Goal: Task Accomplishment & Management: Complete application form

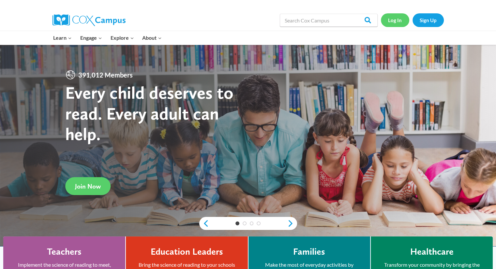
click at [398, 17] on link "Log In" at bounding box center [395, 19] width 28 height 13
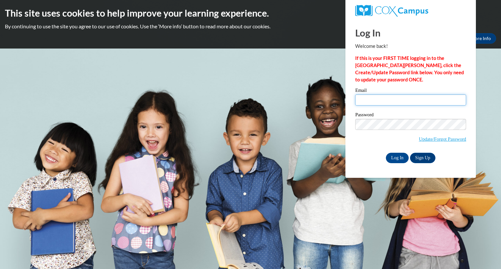
click at [394, 100] on input "Email" at bounding box center [410, 100] width 111 height 11
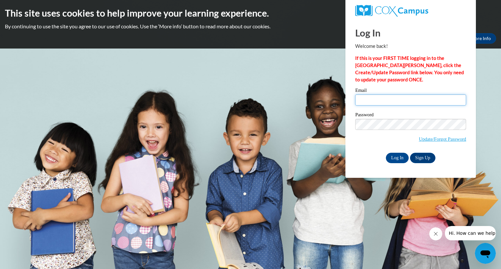
type input "[EMAIL_ADDRESS][DOMAIN_NAME]"
click at [398, 158] on input "Log In" at bounding box center [397, 158] width 23 height 10
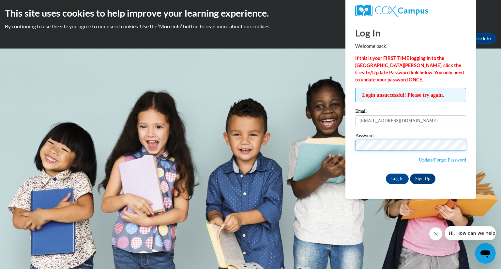
click at [386, 174] on input "Log In" at bounding box center [397, 179] width 23 height 10
click at [439, 158] on link "Update/Forgot Password" at bounding box center [442, 160] width 47 height 5
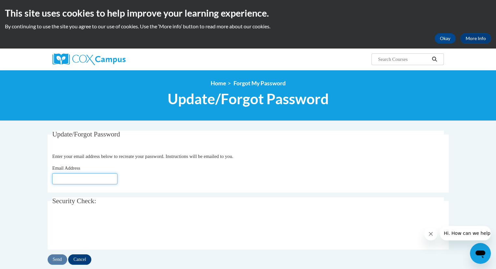
click at [90, 177] on input "Email Address" at bounding box center [84, 179] width 65 height 11
type input "[EMAIL_ADDRESS][DOMAIN_NAME]"
click at [57, 261] on input "Send" at bounding box center [58, 260] width 20 height 10
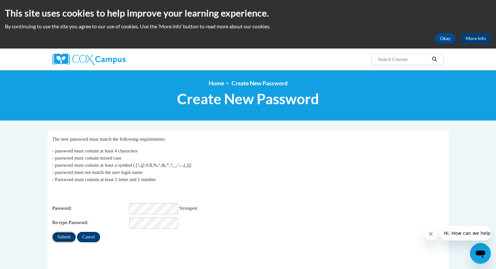
click at [62, 233] on input "Submit" at bounding box center [63, 237] width 23 height 10
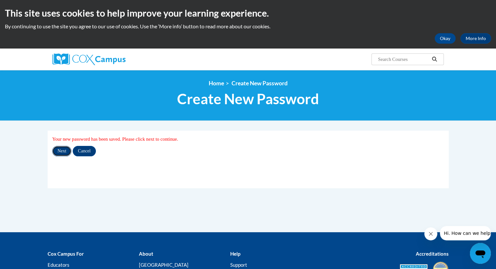
click at [60, 149] on input "Next" at bounding box center [61, 151] width 19 height 10
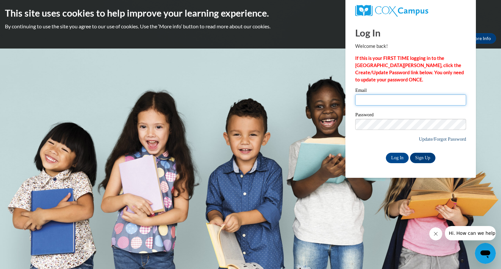
type input "[EMAIL_ADDRESS][DOMAIN_NAME]"
click at [430, 139] on link "Update/Forgot Password" at bounding box center [442, 139] width 47 height 5
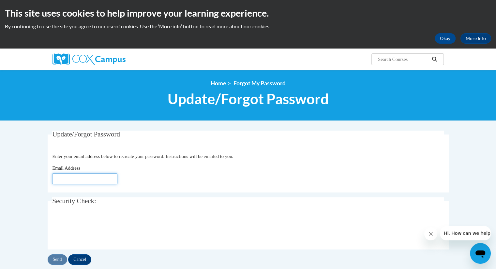
click at [91, 183] on input "Email Address" at bounding box center [84, 179] width 65 height 11
type input "svanthie@kusd.edu"
click at [58, 259] on input "Send" at bounding box center [58, 260] width 20 height 10
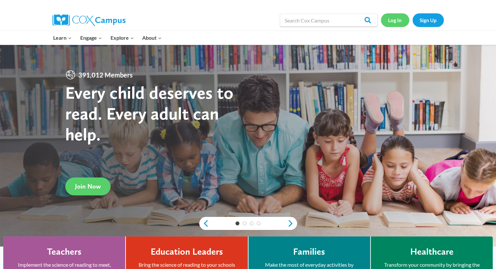
click at [396, 18] on link "Log In" at bounding box center [395, 19] width 28 height 13
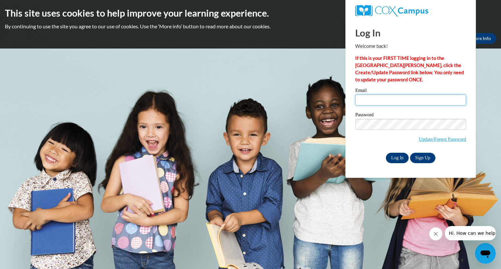
type input "svanthie@kusd.edu"
click at [396, 160] on input "Log In" at bounding box center [397, 158] width 23 height 10
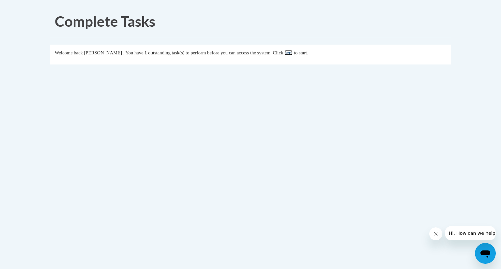
click at [293, 53] on link "here" at bounding box center [288, 52] width 8 height 5
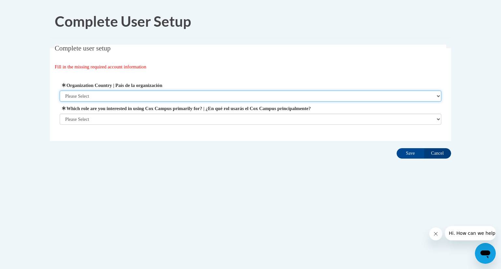
click at [414, 96] on select "Please Select [GEOGRAPHIC_DATA] | [GEOGRAPHIC_DATA] Outside of [GEOGRAPHIC_DATA…" at bounding box center [251, 96] width 382 height 11
select select "ad49bcad-a171-4b2e-b99c-48b446064914"
click at [60, 91] on select "Please Select [GEOGRAPHIC_DATA] | [GEOGRAPHIC_DATA] Outside of [GEOGRAPHIC_DATA…" at bounding box center [251, 96] width 382 height 11
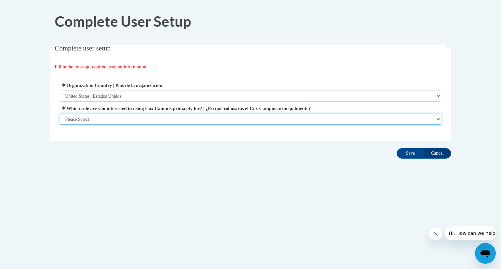
click at [356, 118] on select "Please Select College/University | Colegio/Universidad Community/Nonprofit Part…" at bounding box center [251, 119] width 382 height 11
select select "fbf2d438-af2f-41f8-98f1-81c410e29de3"
click at [60, 125] on select "Please Select College/University | Colegio/Universidad Community/Nonprofit Part…" at bounding box center [251, 119] width 382 height 11
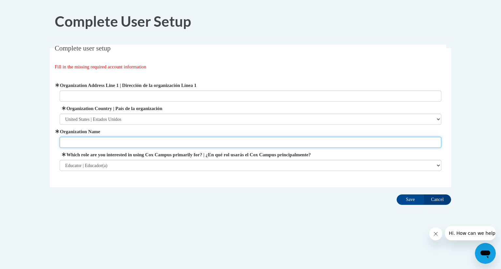
click at [316, 141] on input "Organization Name" at bounding box center [251, 142] width 382 height 11
type input "Kenosha Unified"
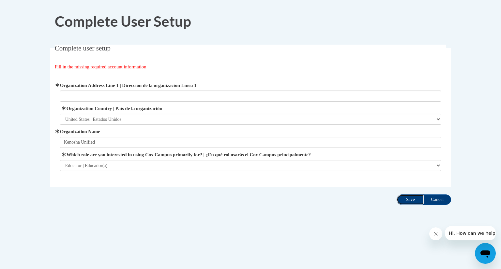
click at [408, 199] on input "Save" at bounding box center [410, 200] width 27 height 10
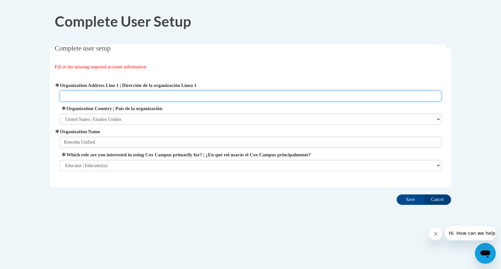
click at [244, 94] on input "Organization Address Line 1 | Dirección de la organización Línea 1" at bounding box center [251, 96] width 382 height 11
type input "6810 45th Avenue, Kenosha, WI 53142"
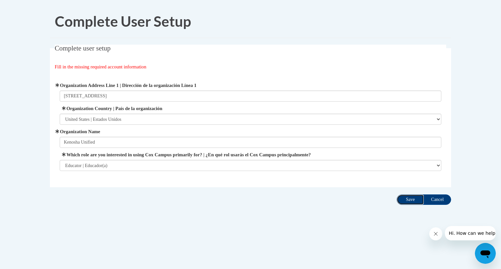
click at [409, 200] on input "Save" at bounding box center [410, 200] width 27 height 10
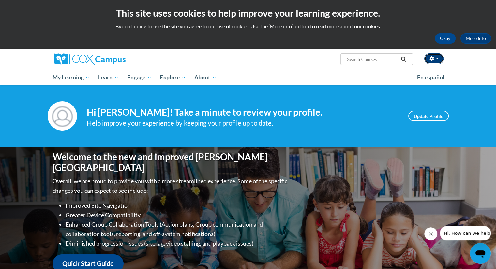
click at [440, 59] on button "button" at bounding box center [434, 58] width 20 height 10
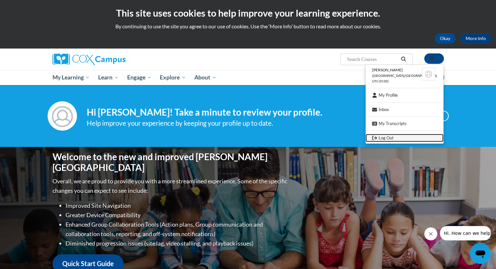
click at [399, 137] on link "Log Out" at bounding box center [405, 138] width 78 height 8
